Goal: Task Accomplishment & Management: Manage account settings

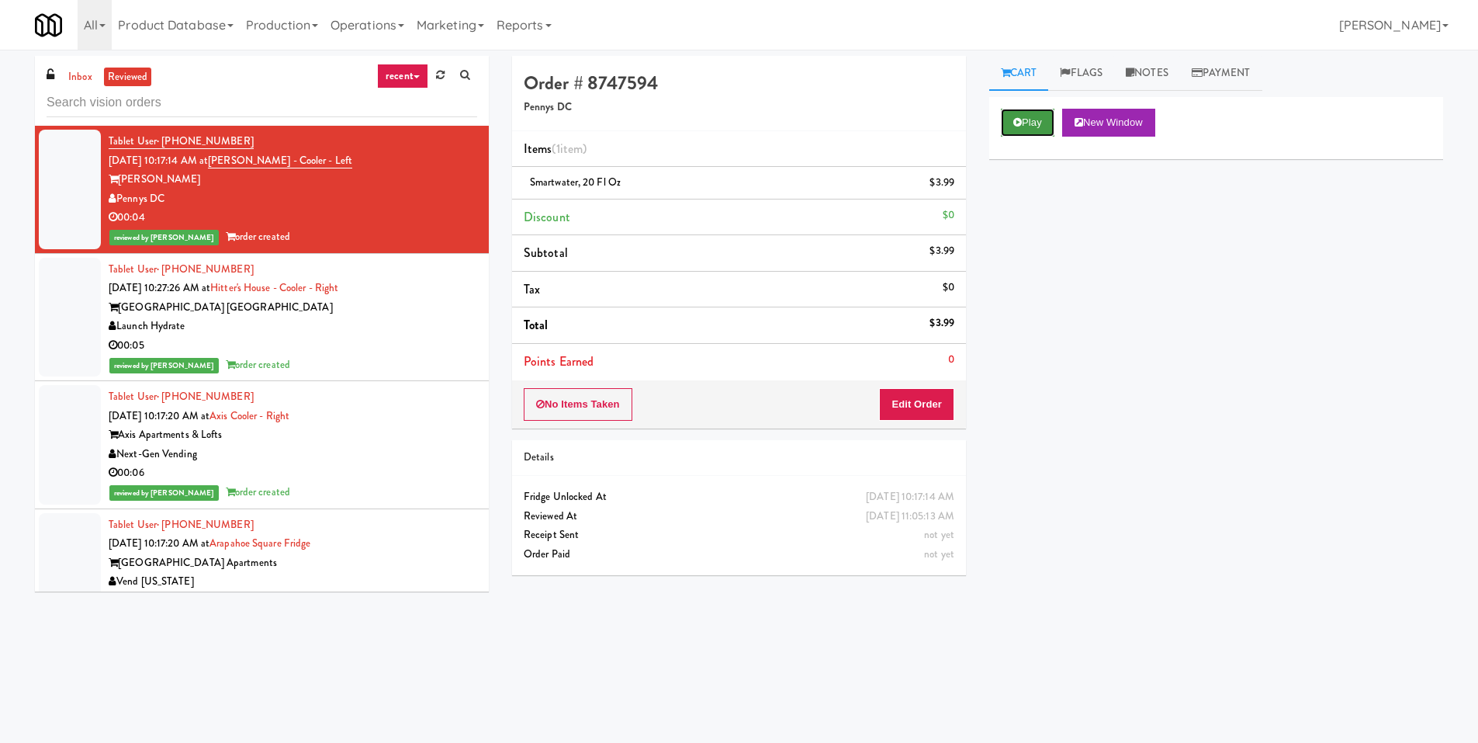
click at [1032, 113] on button "Play" at bounding box center [1028, 123] width 54 height 28
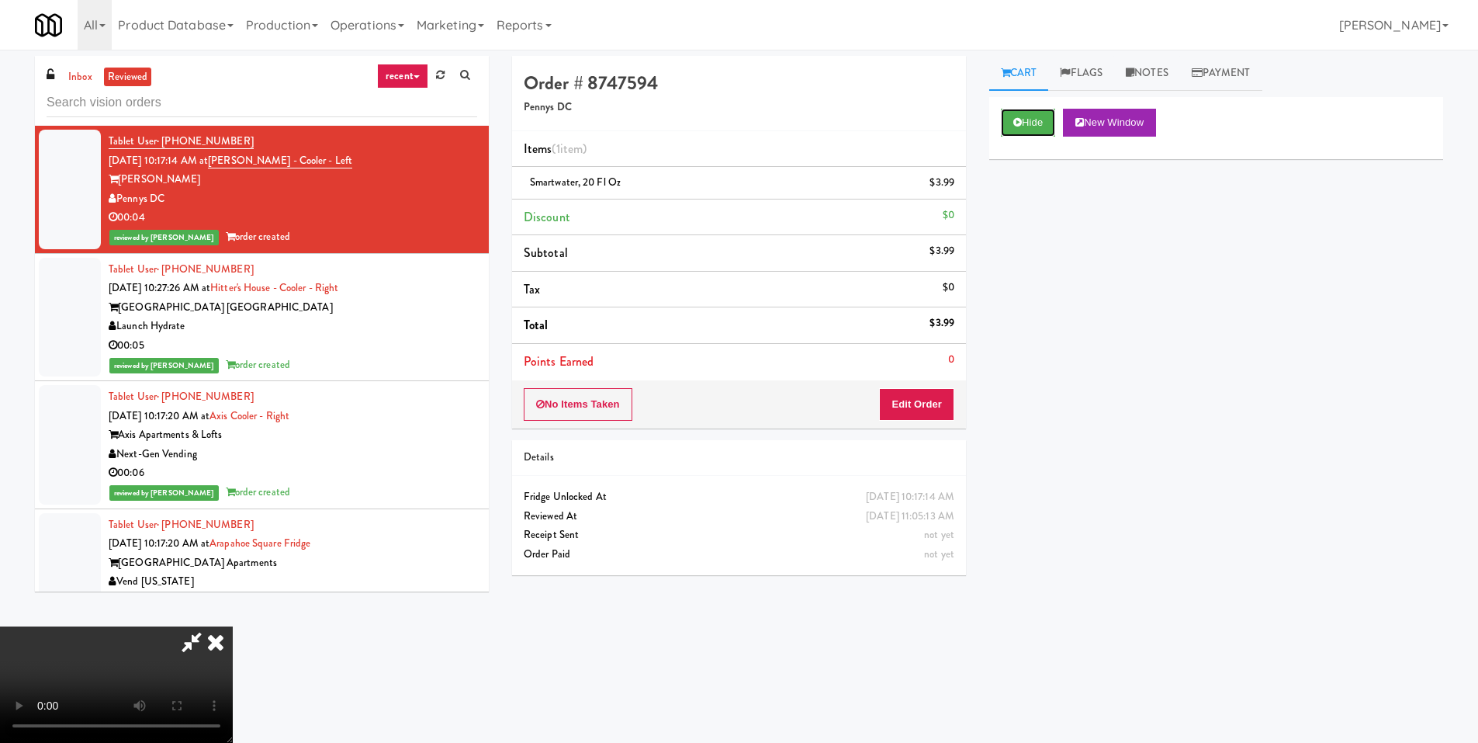
scroll to position [231, 0]
click at [223, 626] on video at bounding box center [116, 684] width 233 height 116
click at [1095, 375] on div "Hide New Window Primary Flag Clear Flag if unable to determine what was taken o…" at bounding box center [1216, 388] width 454 height 582
click at [233, 626] on icon at bounding box center [216, 641] width 34 height 31
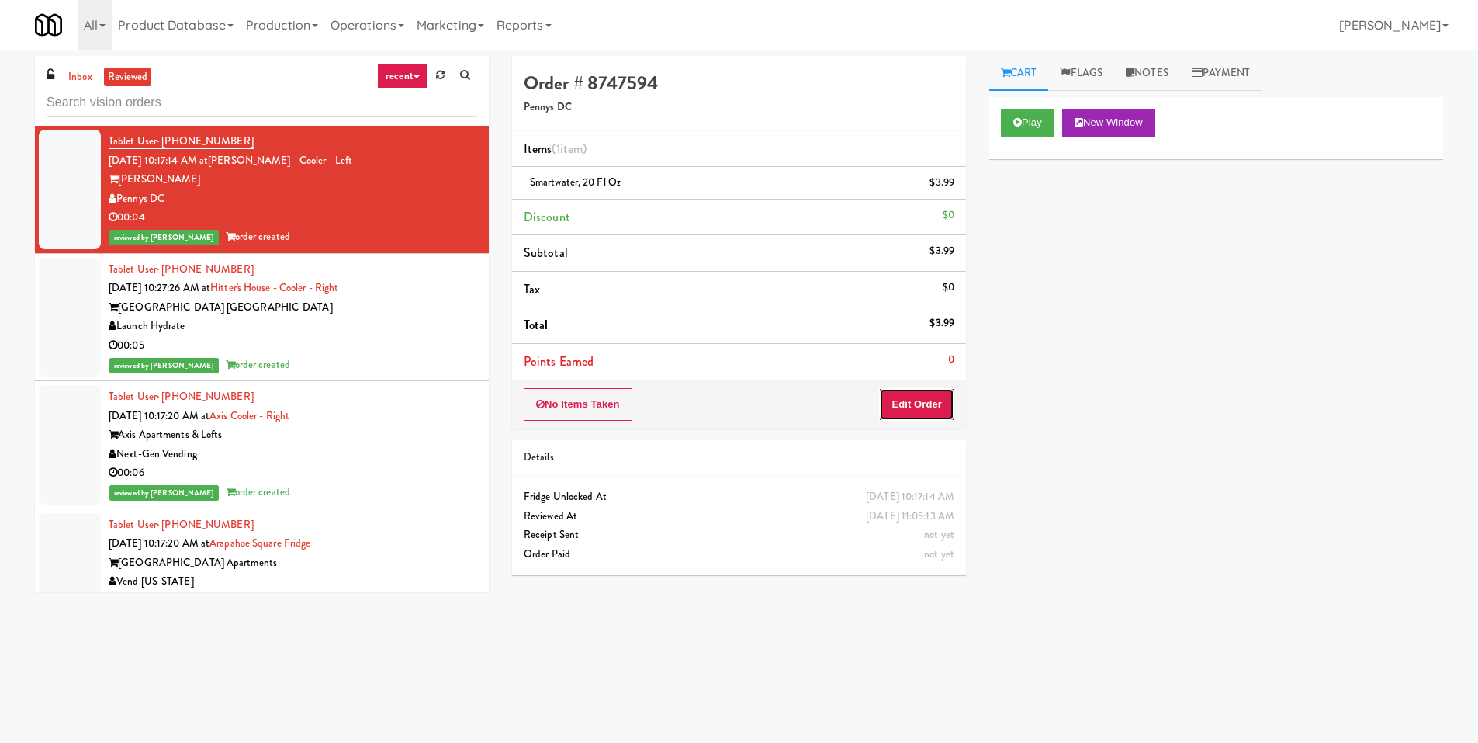
click at [918, 395] on button "Edit Order" at bounding box center [916, 404] width 75 height 33
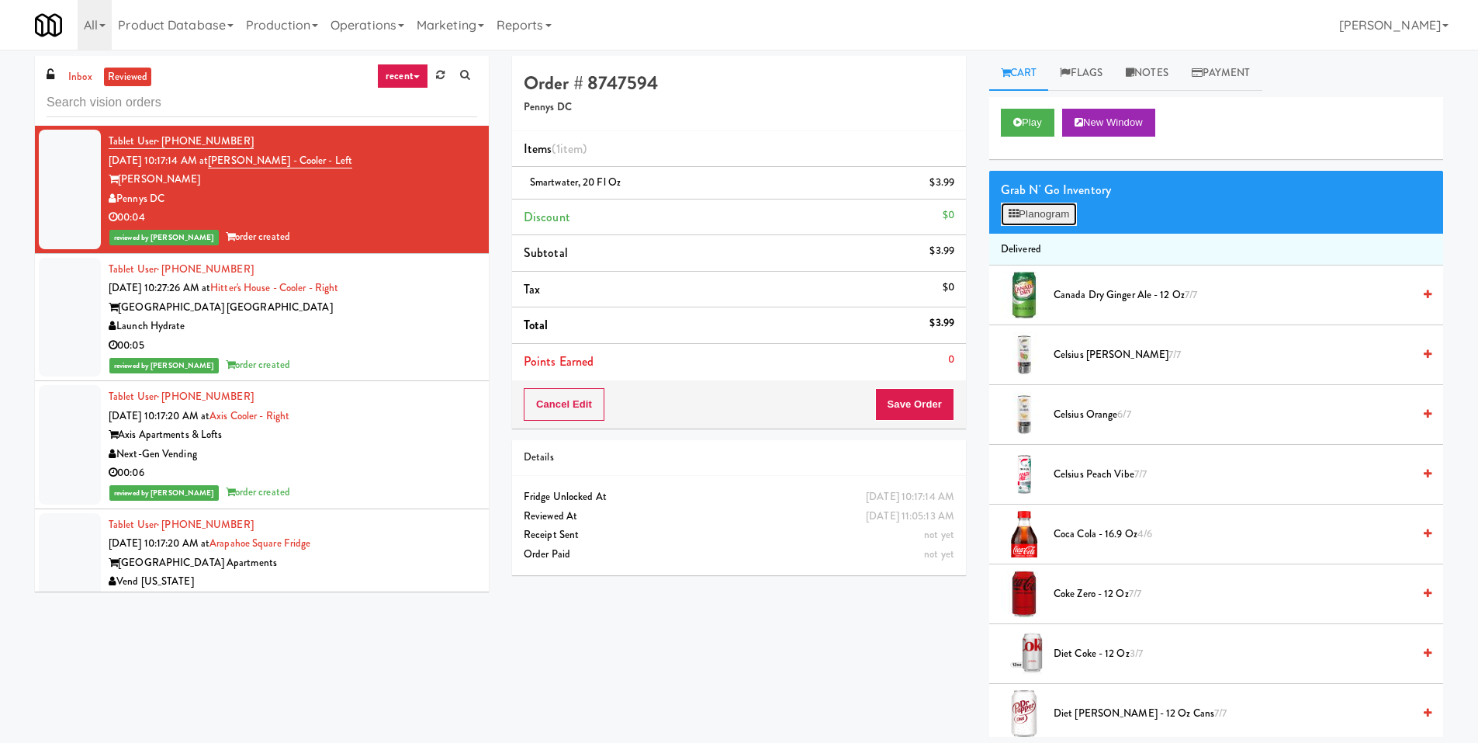
click at [1006, 210] on button "Planogram" at bounding box center [1039, 214] width 76 height 23
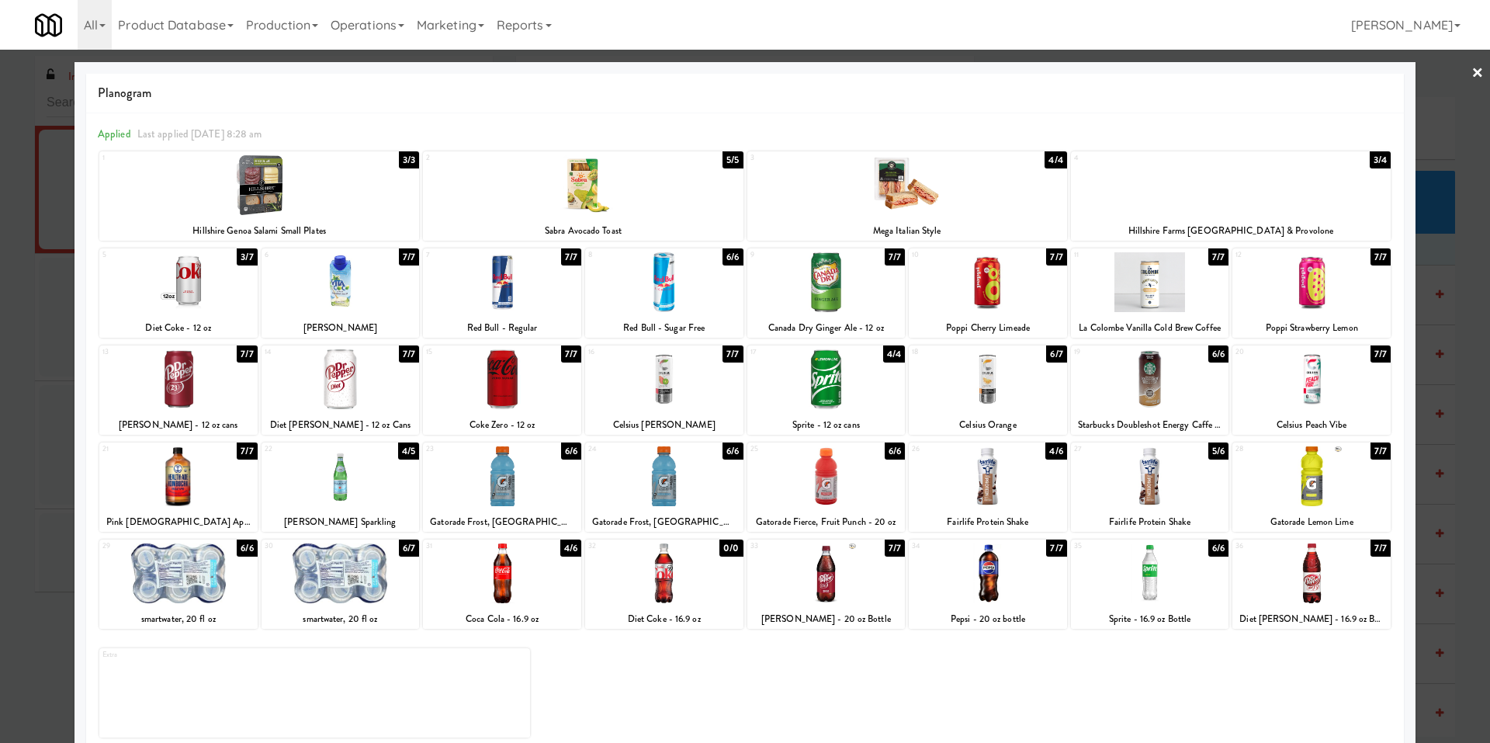
click at [40, 482] on div at bounding box center [745, 371] width 1490 height 743
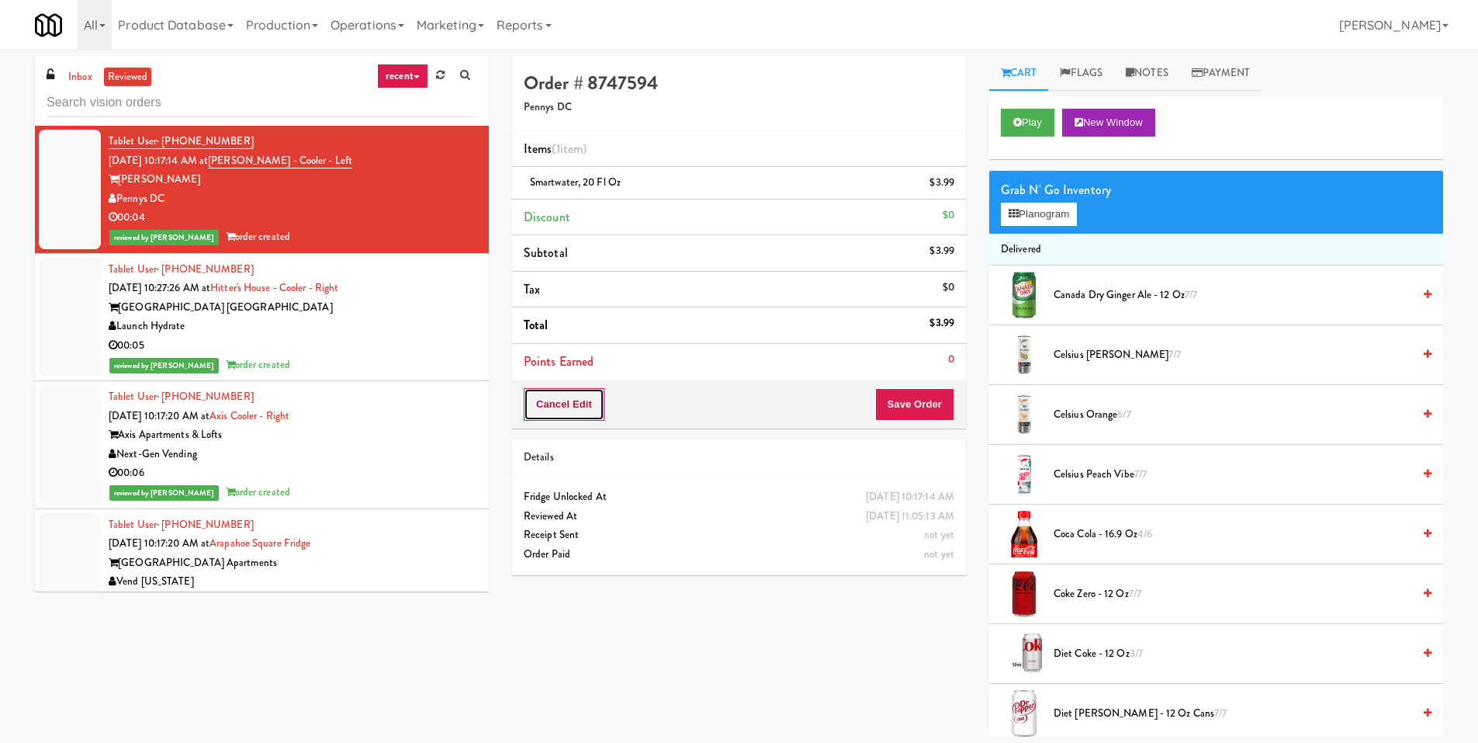
click at [590, 400] on button "Cancel Edit" at bounding box center [564, 404] width 81 height 33
